Goal: Task Accomplishment & Management: Use online tool/utility

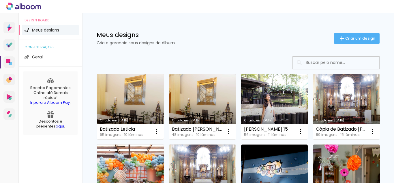
click at [125, 101] on link "Criado em [DATE]" at bounding box center [130, 106] width 67 height 65
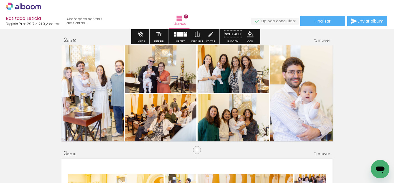
scroll to position [115, 0]
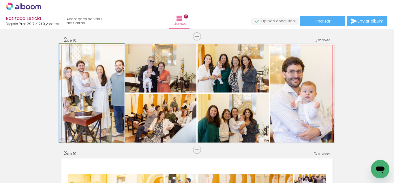
click at [99, 93] on quentale-photo at bounding box center [92, 93] width 64 height 99
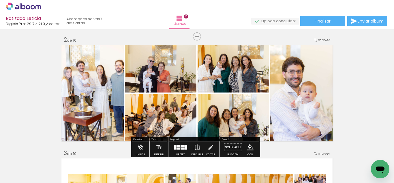
click at [99, 93] on quentale-photo at bounding box center [92, 93] width 64 height 99
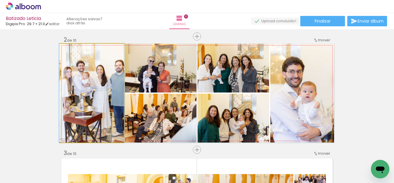
click at [99, 93] on quentale-photo at bounding box center [92, 93] width 64 height 99
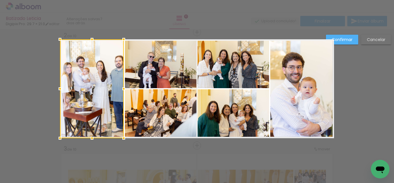
scroll to position [121, 0]
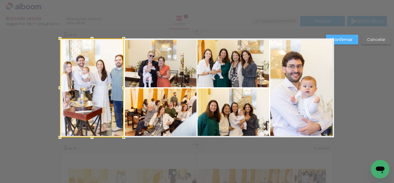
click at [0, 0] on div "Confirmar Cancelar" at bounding box center [0, 0] width 0 height 0
click at [162, 29] on div at bounding box center [197, 14] width 394 height 29
click at [0, 0] on paper-button "Cancelar" at bounding box center [0, 0] width 0 height 0
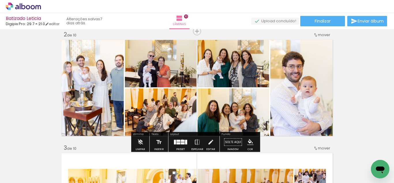
click at [181, 140] on div at bounding box center [183, 141] width 4 height 2
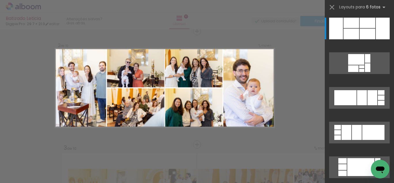
scroll to position [0, 143]
click at [239, 166] on div at bounding box center [238, 163] width 19 height 29
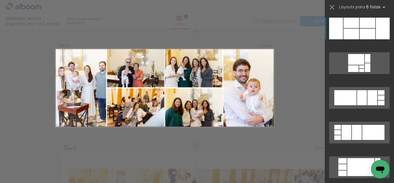
click at [239, 166] on div at bounding box center [238, 163] width 19 height 29
click at [0, 0] on div "Confirmar Cancelar" at bounding box center [0, 0] width 0 height 0
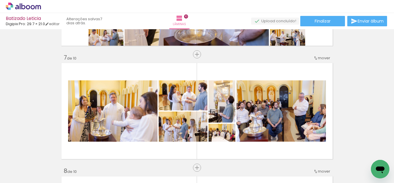
scroll to position [669, 0]
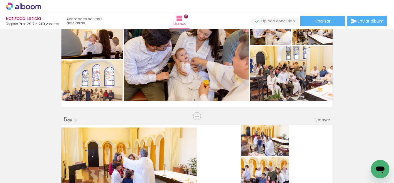
scroll to position [0, 143]
